Goal: Task Accomplishment & Management: Complete application form

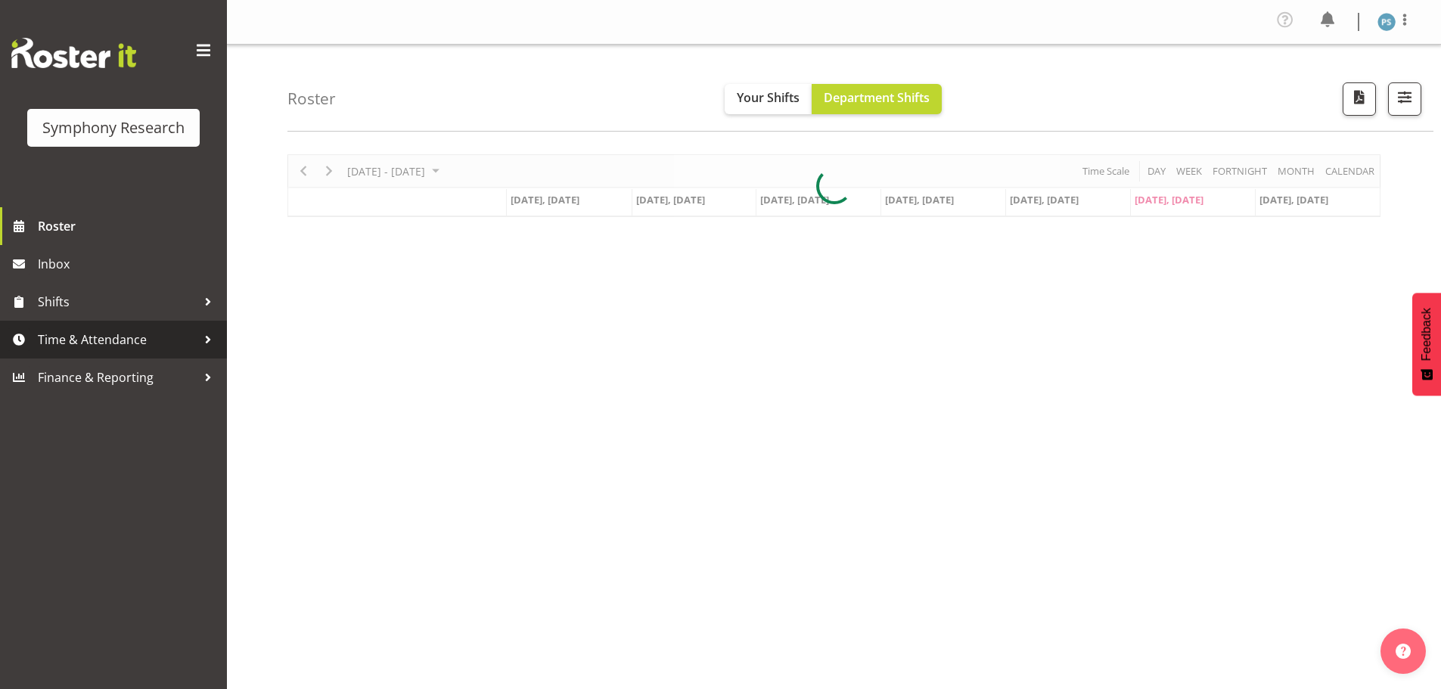
click at [141, 333] on span "Time & Attendance" at bounding box center [117, 339] width 159 height 23
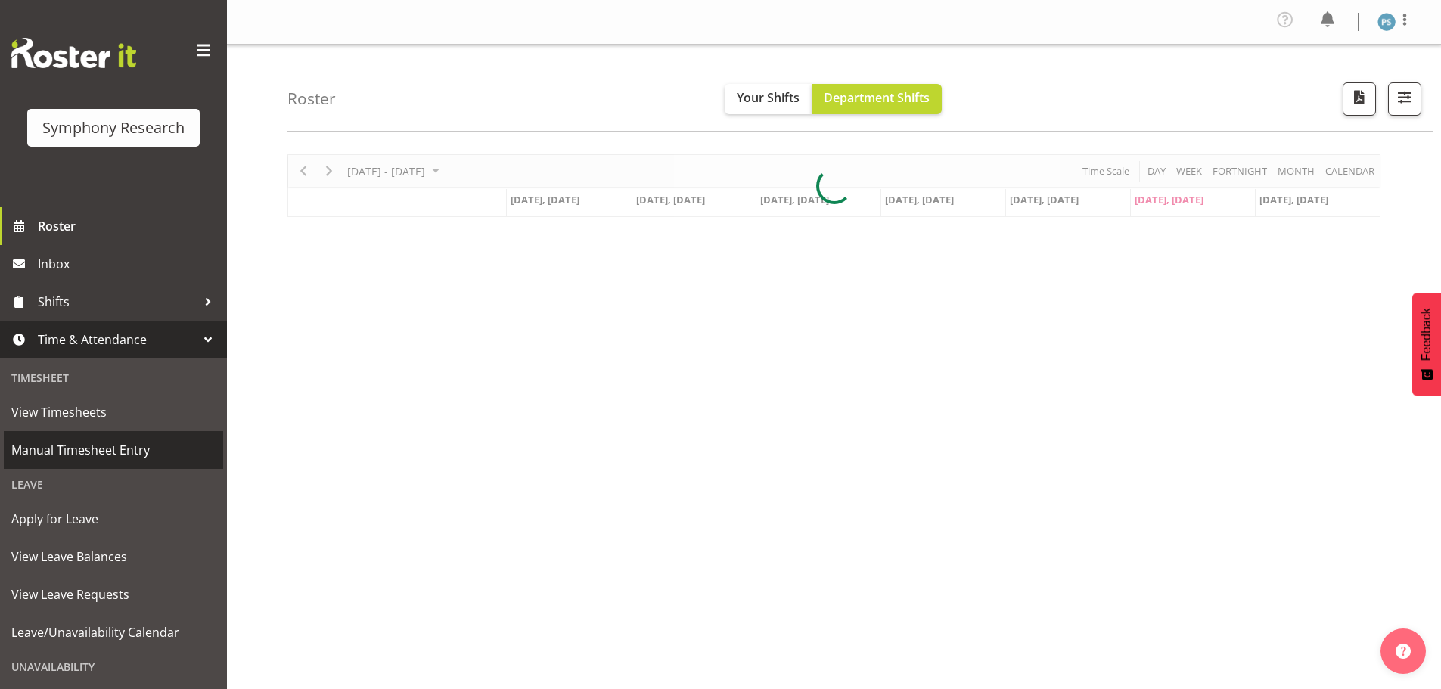
click at [151, 459] on span "Manual Timesheet Entry" at bounding box center [113, 450] width 204 height 23
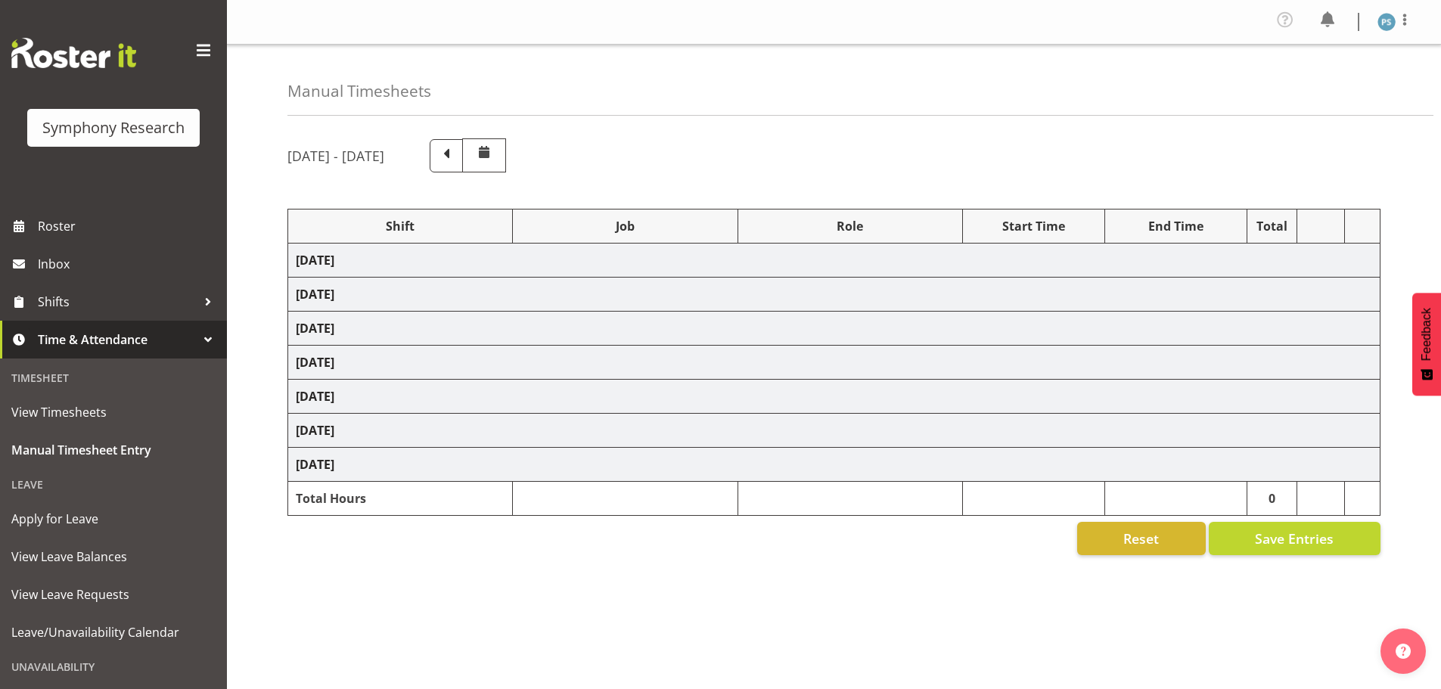
select select "4583"
select select "10527"
select select "4583"
select select "10499"
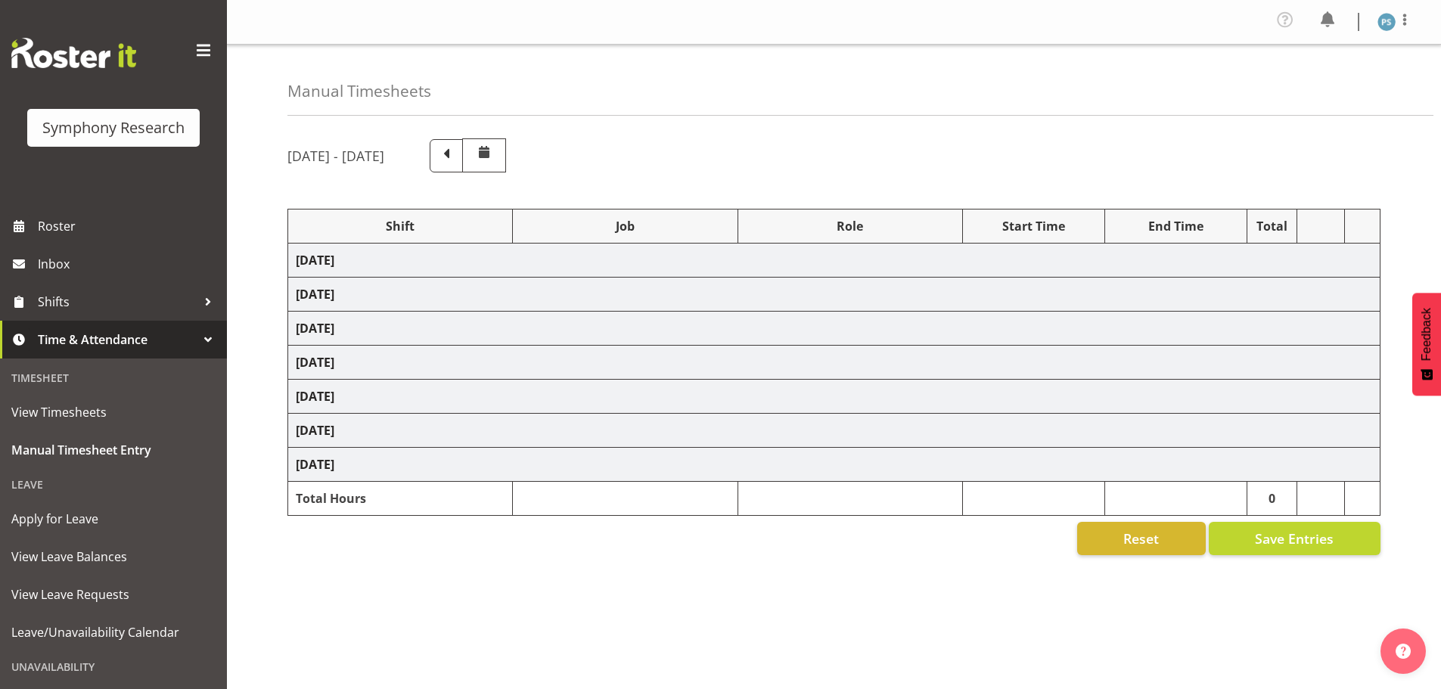
select select "4583"
select select "10527"
select select "4583"
select select "10499"
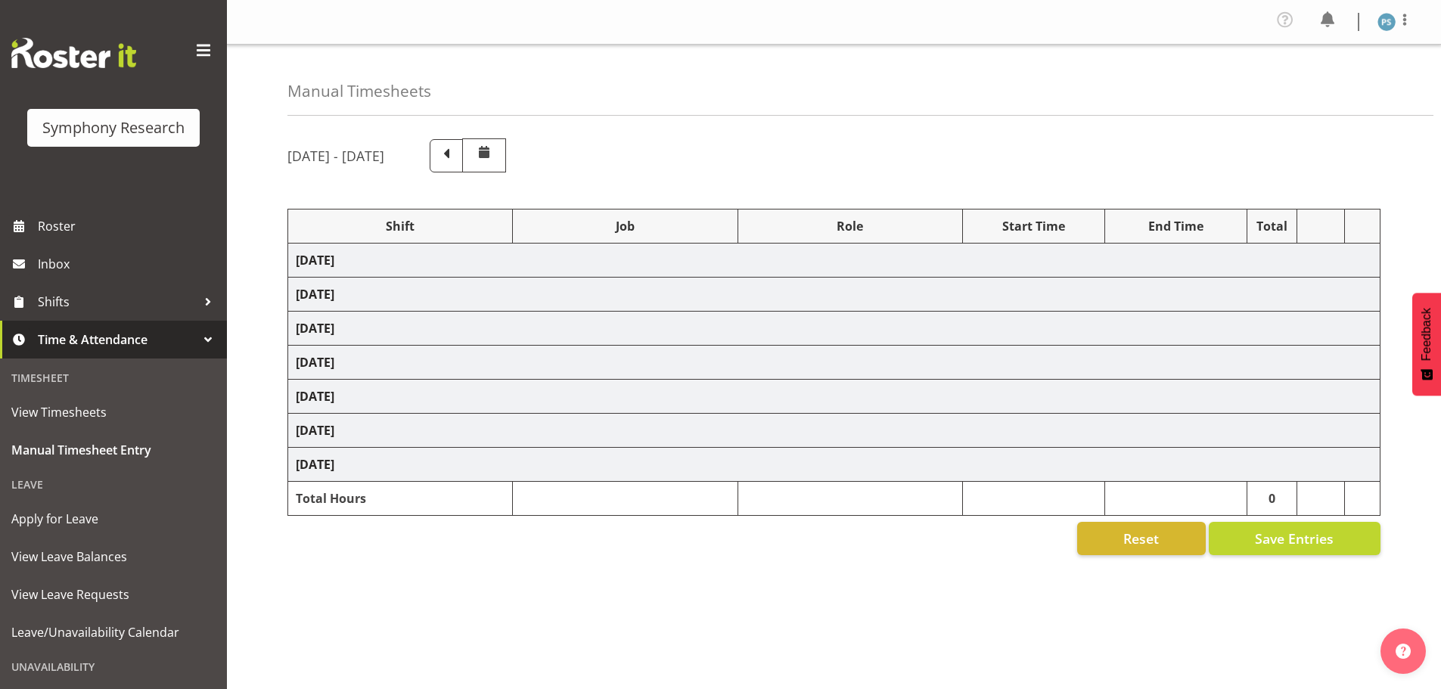
select select "4583"
select select "10527"
select select "4583"
select select "10499"
select select "4583"
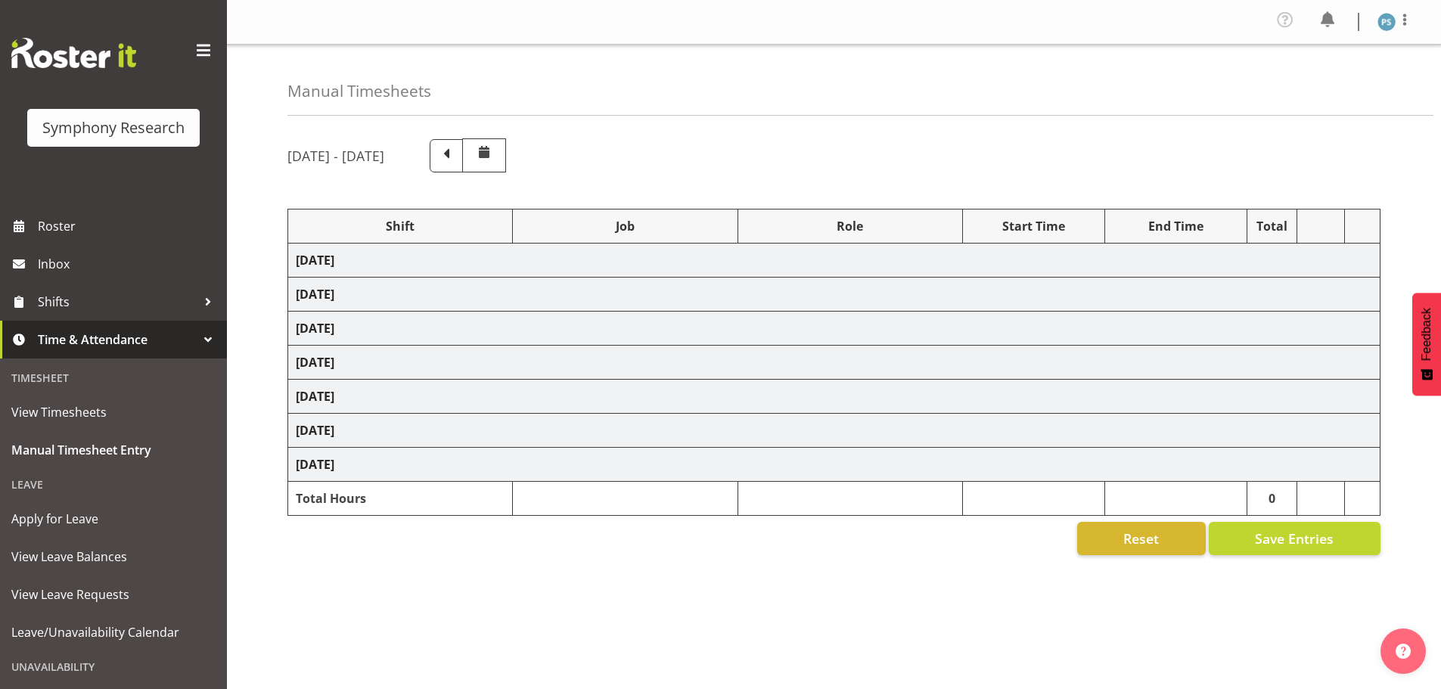
select select "4583"
select select "10527"
select select "4583"
select select "10499"
select select "4583"
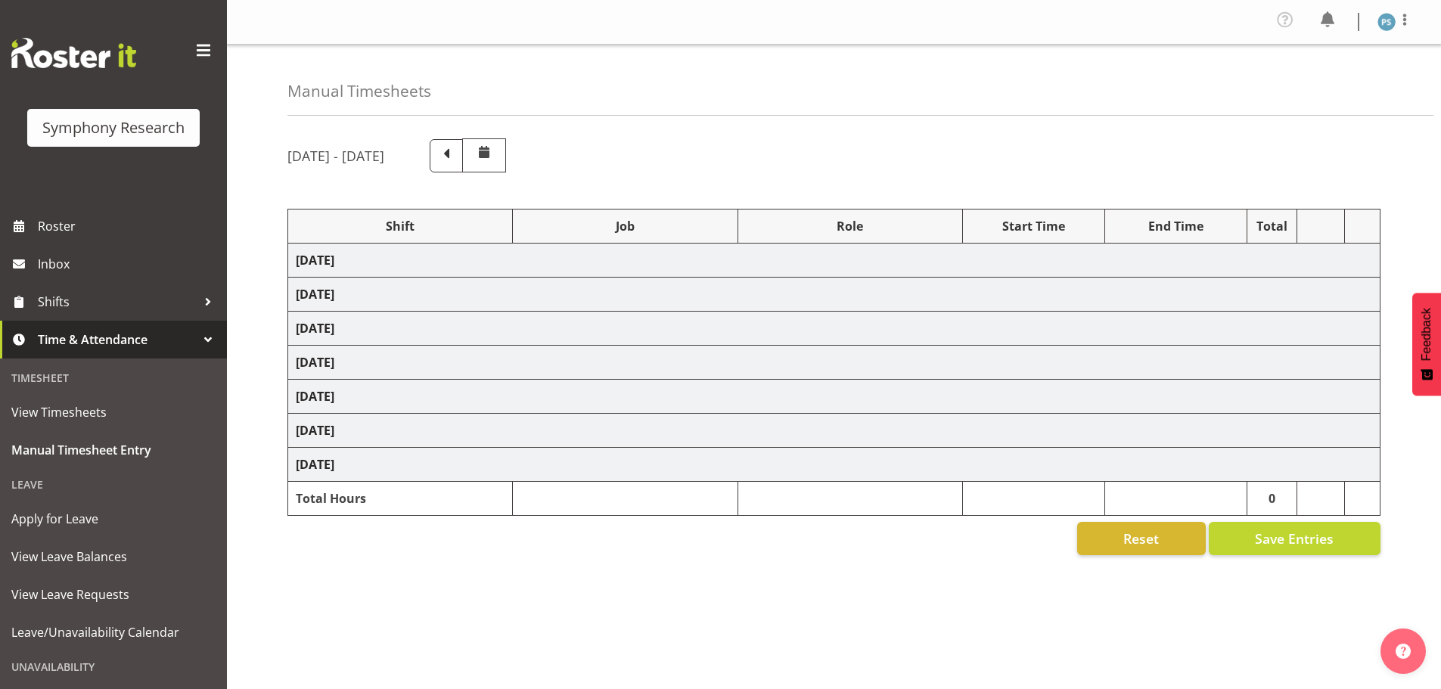
select select "10527"
select select "4583"
select select "10499"
select select "19170"
select select "10527"
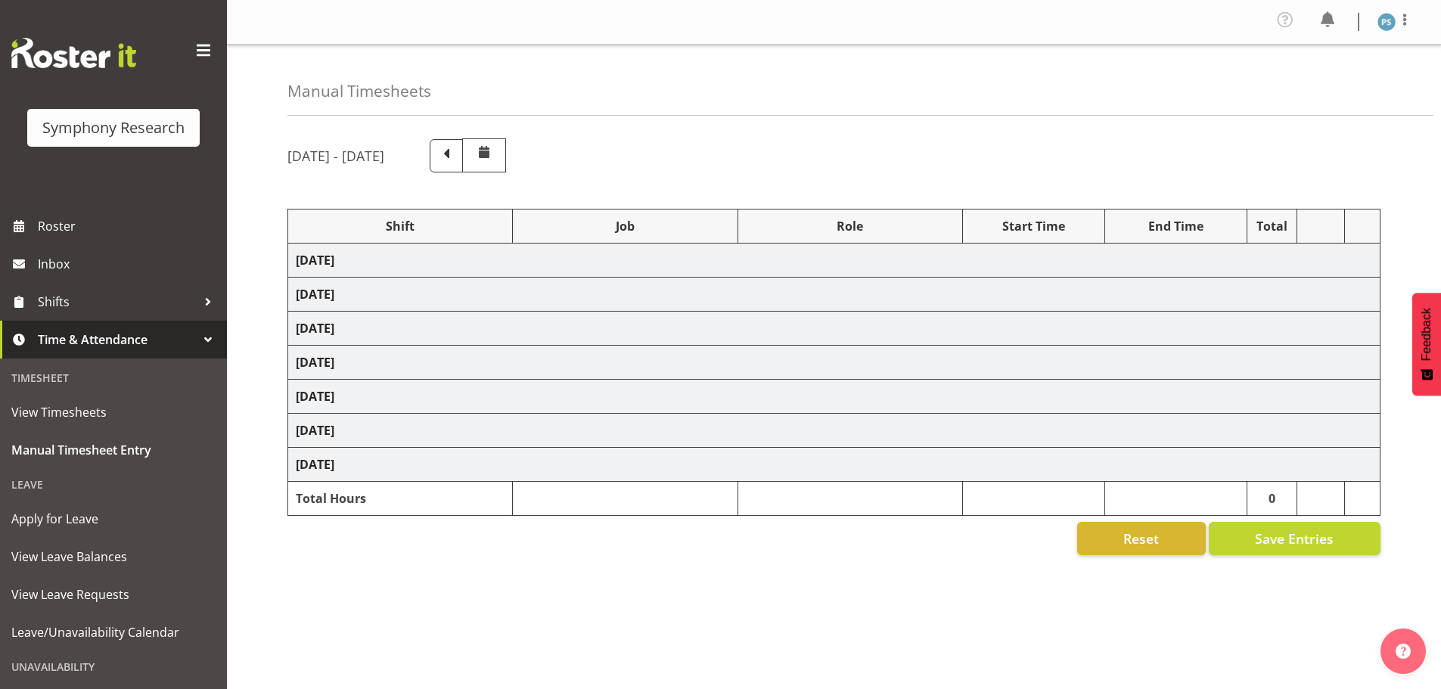
select select "19170"
select select "10499"
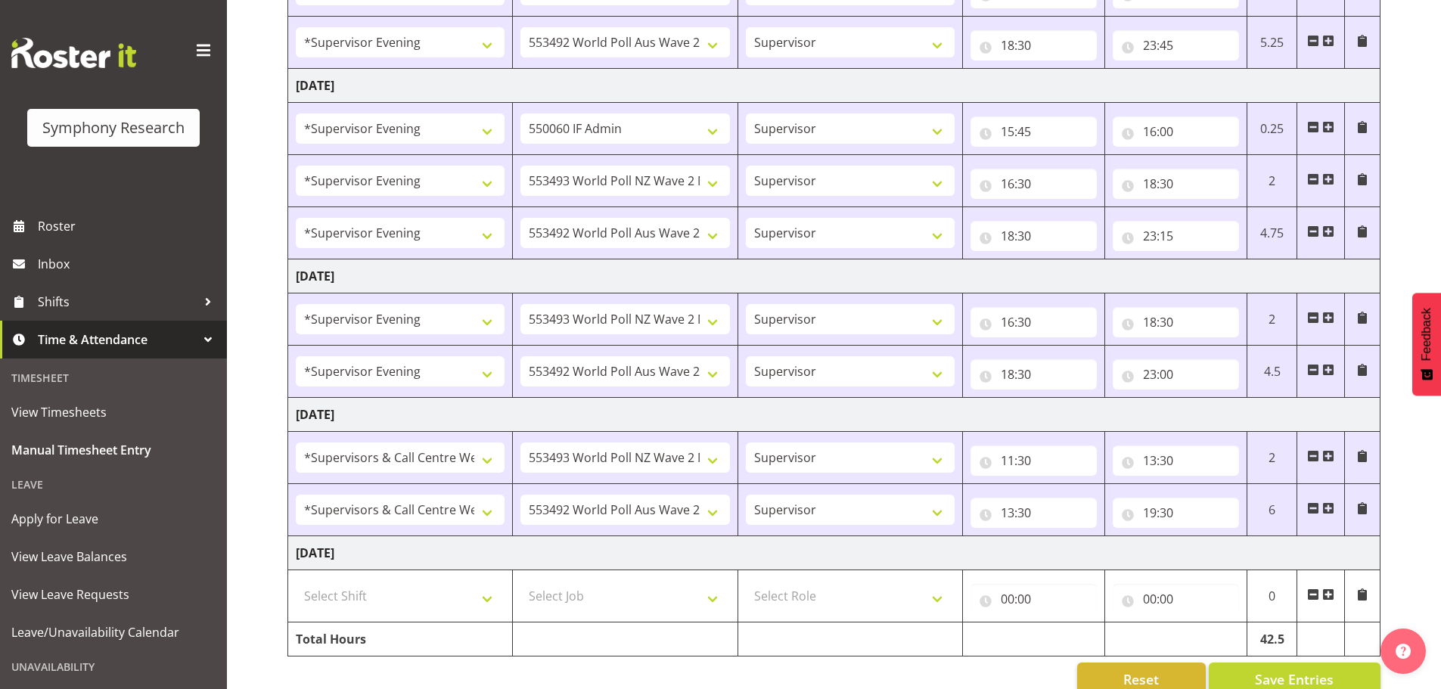
scroll to position [724, 0]
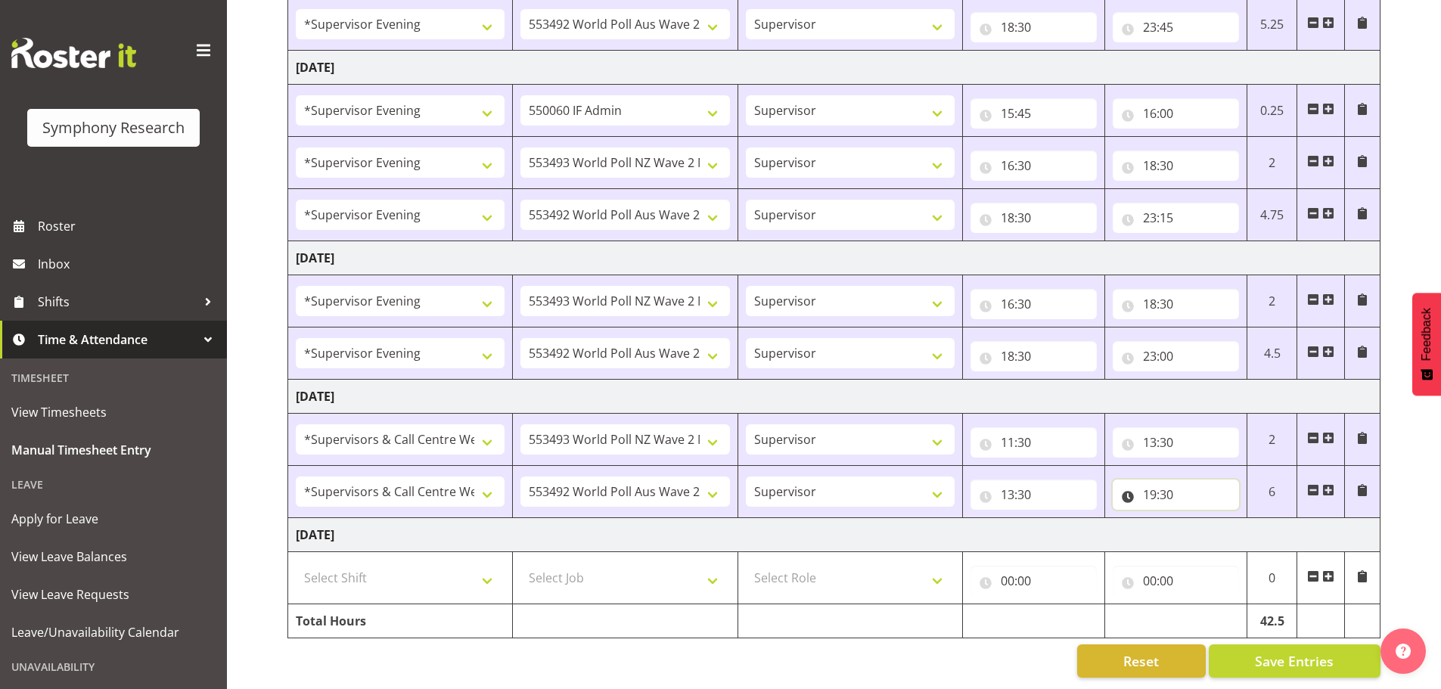
click at [1165, 484] on input "19:30" at bounding box center [1175, 494] width 126 height 30
click at [1251, 520] on select "00 01 02 03 04 05 06 07 08 09 10 11 12 13 14 15 16 17 18 19 20 21 22 23 24 25 2…" at bounding box center [1255, 534] width 34 height 30
select select "45"
click at [1238, 519] on select "00 01 02 03 04 05 06 07 08 09 10 11 12 13 14 15 16 17 18 19 20 21 22 23 24 25 2…" at bounding box center [1255, 534] width 34 height 30
type input "19:45"
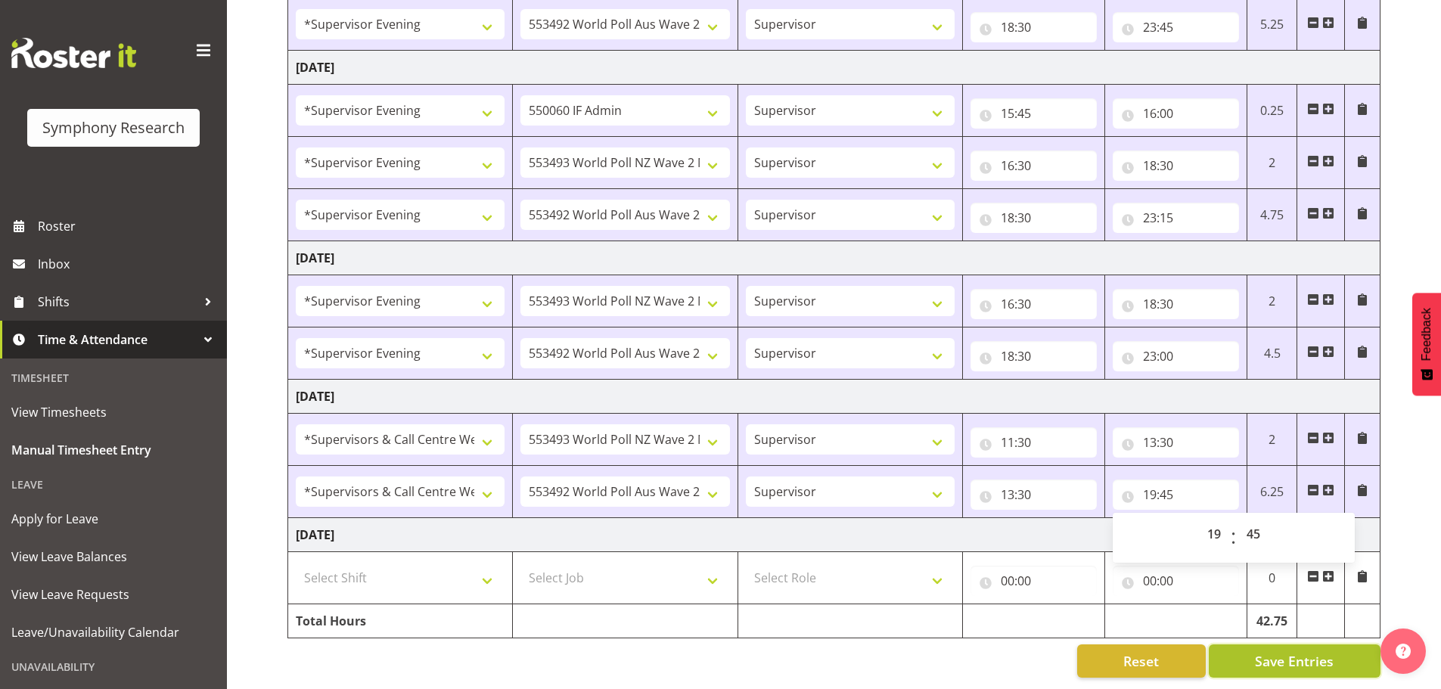
click at [1257, 654] on span "Save Entries" at bounding box center [1294, 661] width 79 height 20
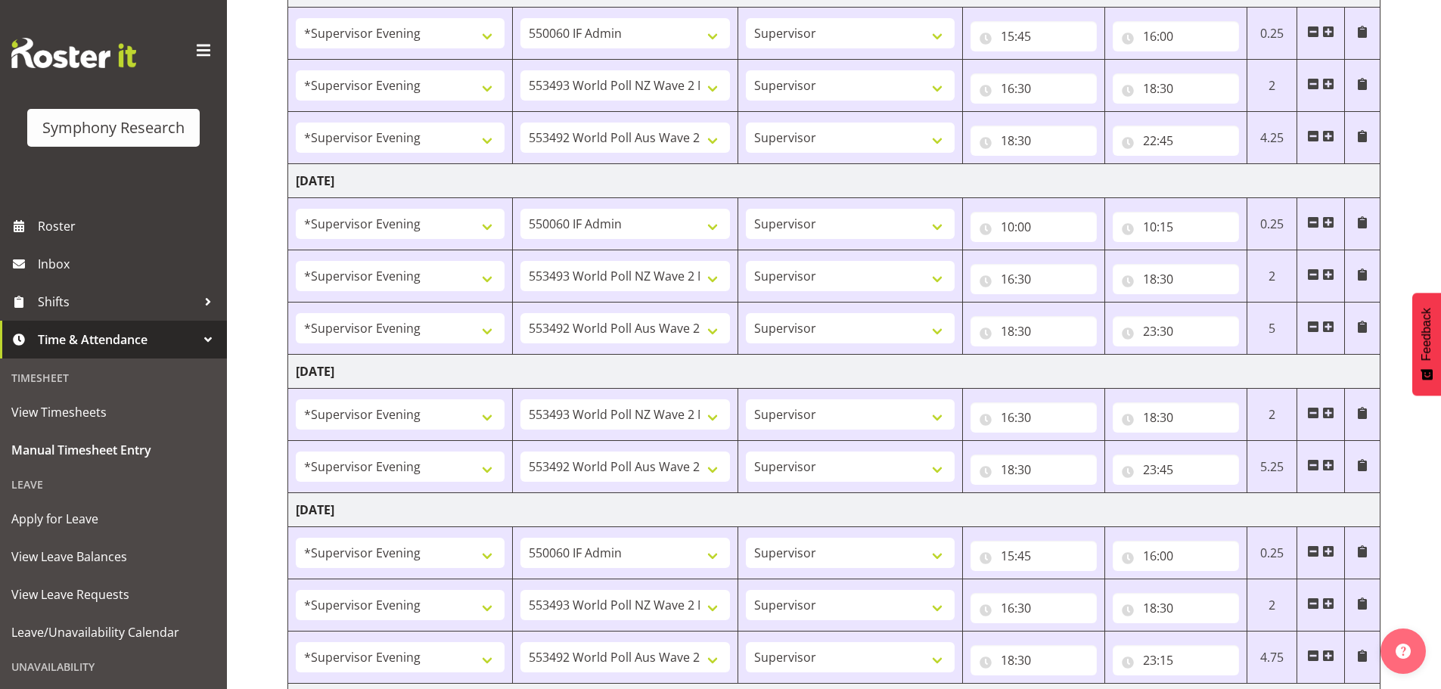
scroll to position [0, 0]
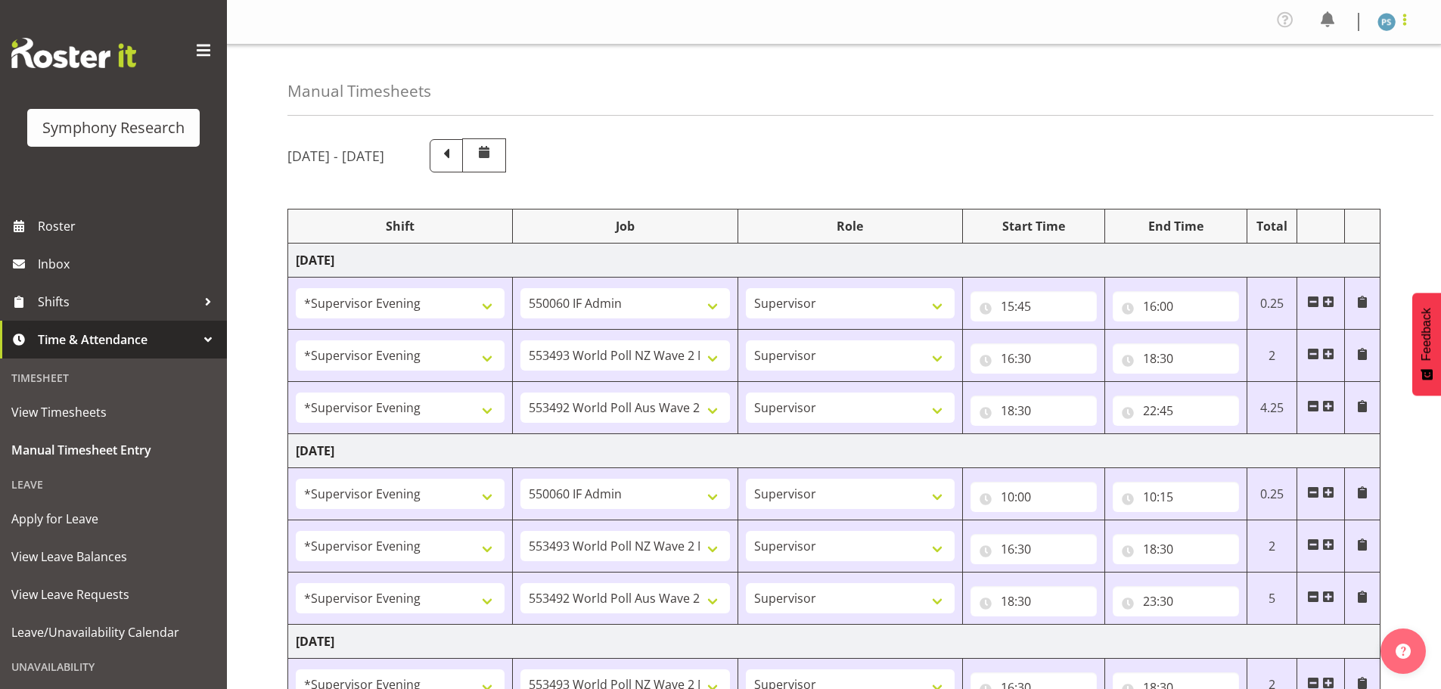
click at [1403, 23] on span at bounding box center [1404, 20] width 18 height 18
click at [1335, 77] on link "Log Out" at bounding box center [1340, 83] width 145 height 27
